Goal: Task Accomplishment & Management: Manage account settings

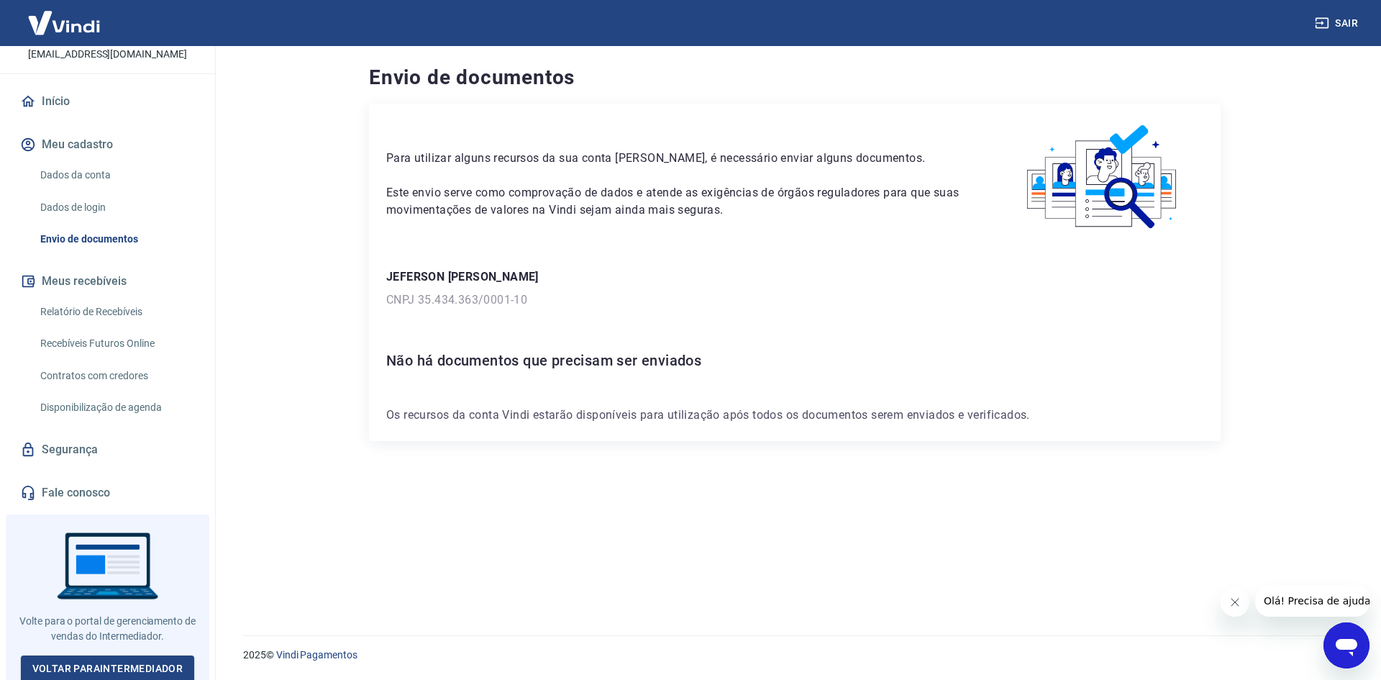
scroll to position [98, 0]
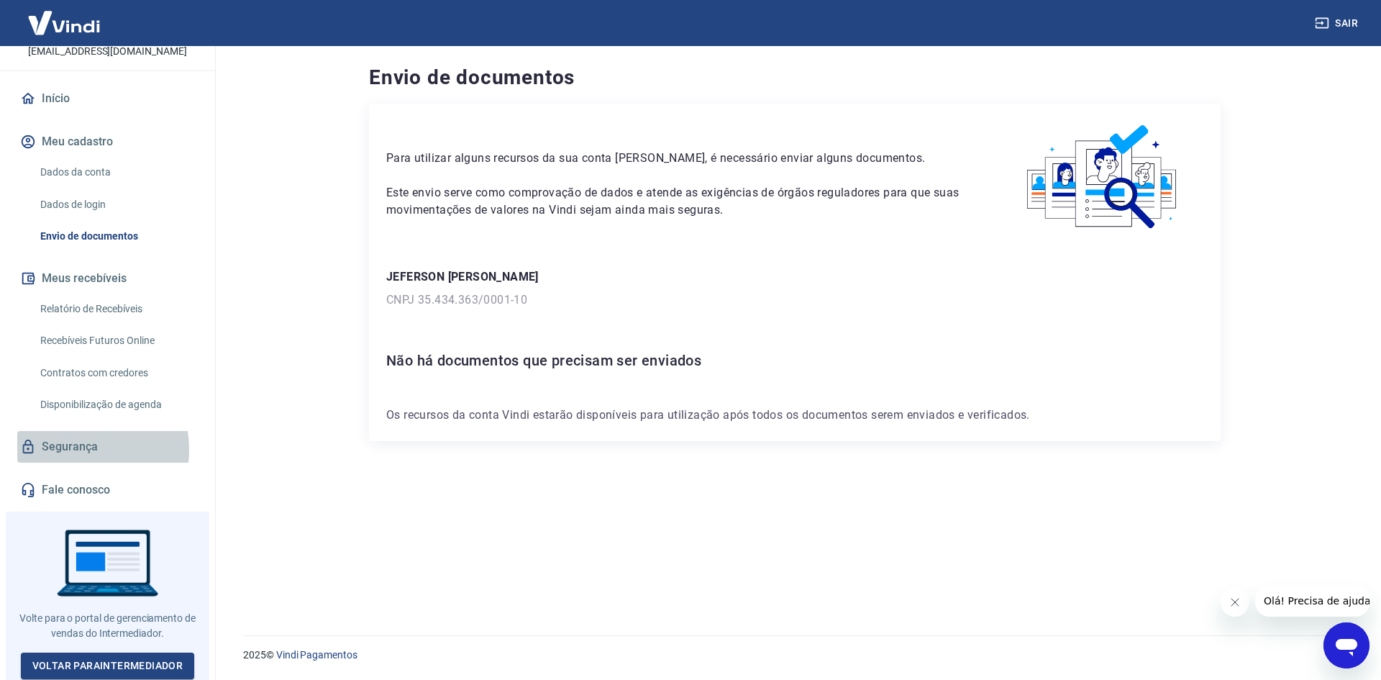
click at [78, 449] on link "Segurança" at bounding box center [107, 447] width 181 height 32
